Goal: Task Accomplishment & Management: Manage account settings

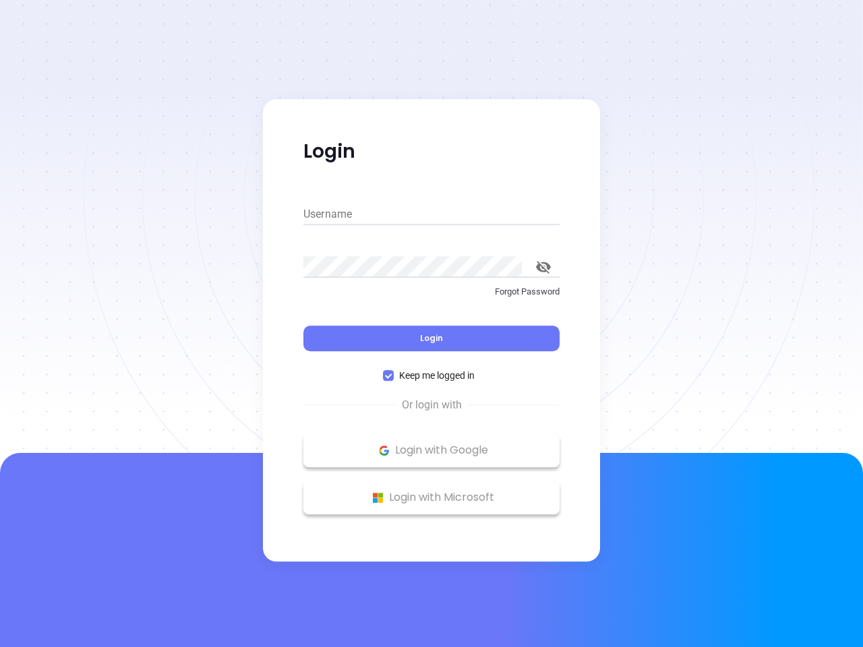
click at [432, 324] on div "Login" at bounding box center [431, 330] width 256 height 42
click at [432, 214] on input "Username" at bounding box center [431, 215] width 256 height 22
click at [543, 267] on icon "toggle password visibility" at bounding box center [543, 267] width 15 height 13
click at [432, 338] on span "Login" at bounding box center [431, 337] width 23 height 11
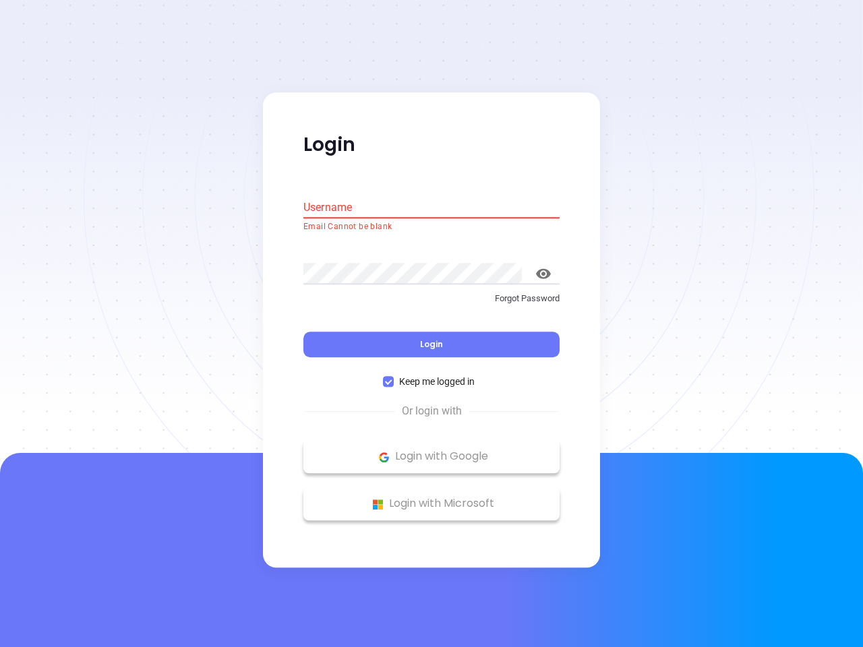
click at [432, 376] on span "Keep me logged in" at bounding box center [437, 382] width 86 height 15
click at [394, 377] on input "Keep me logged in" at bounding box center [388, 382] width 11 height 11
checkbox input "false"
click at [432, 450] on p "Login with Google" at bounding box center [431, 457] width 243 height 20
click at [432, 498] on p "Login with Microsoft" at bounding box center [431, 504] width 243 height 20
